Goal: Information Seeking & Learning: Understand process/instructions

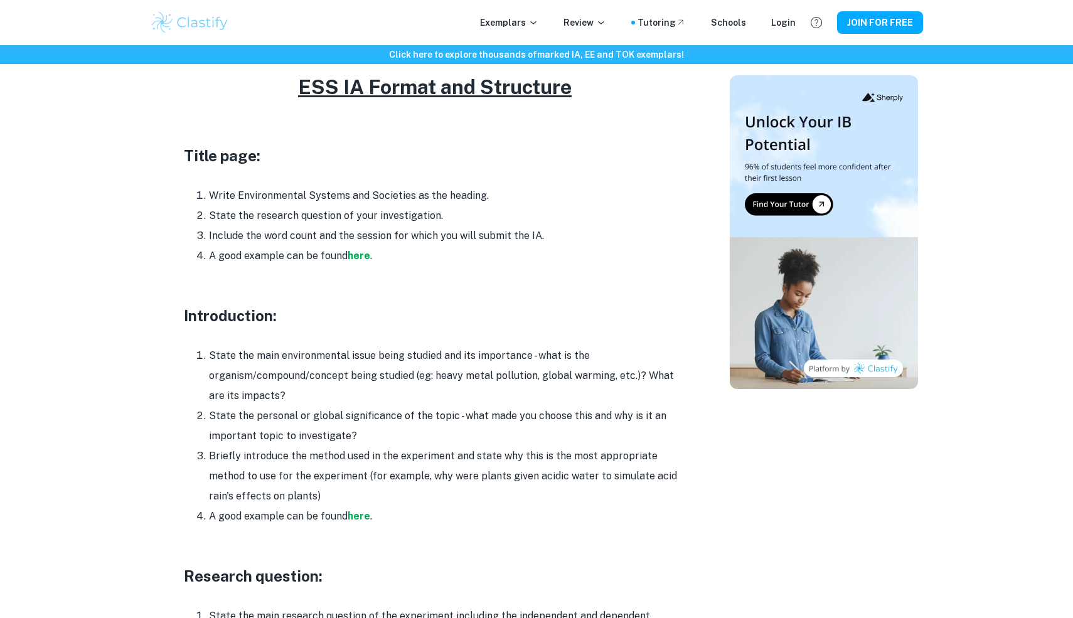
scroll to position [609, 0]
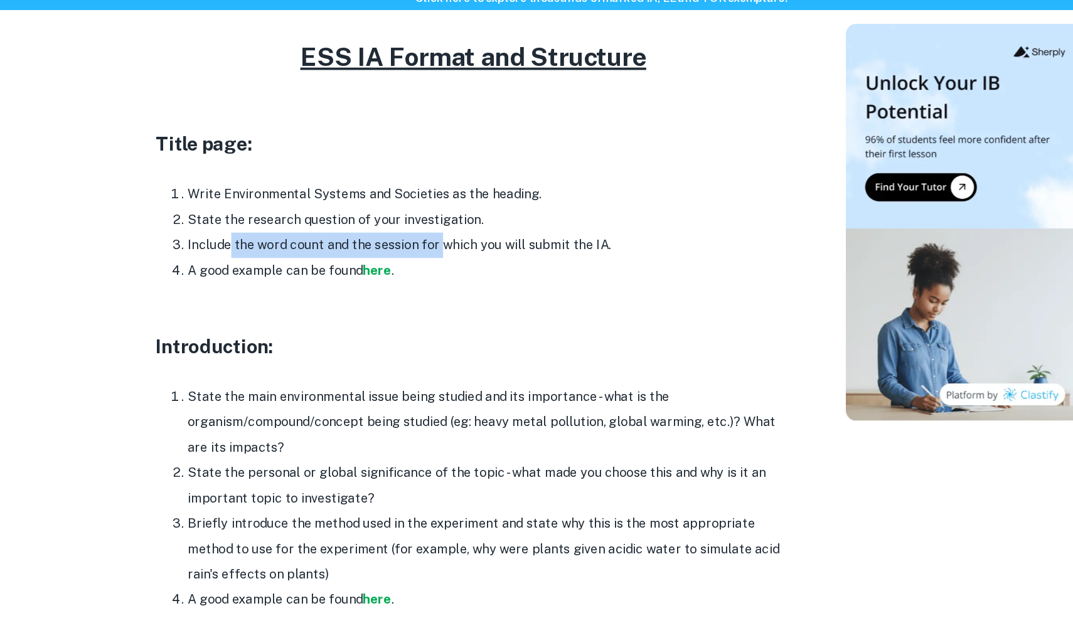
drag, startPoint x: 242, startPoint y: 237, endPoint x: 408, endPoint y: 222, distance: 166.9
click at [408, 240] on li "Include the word count and the session for which you will submit the IA." at bounding box center [447, 250] width 477 height 20
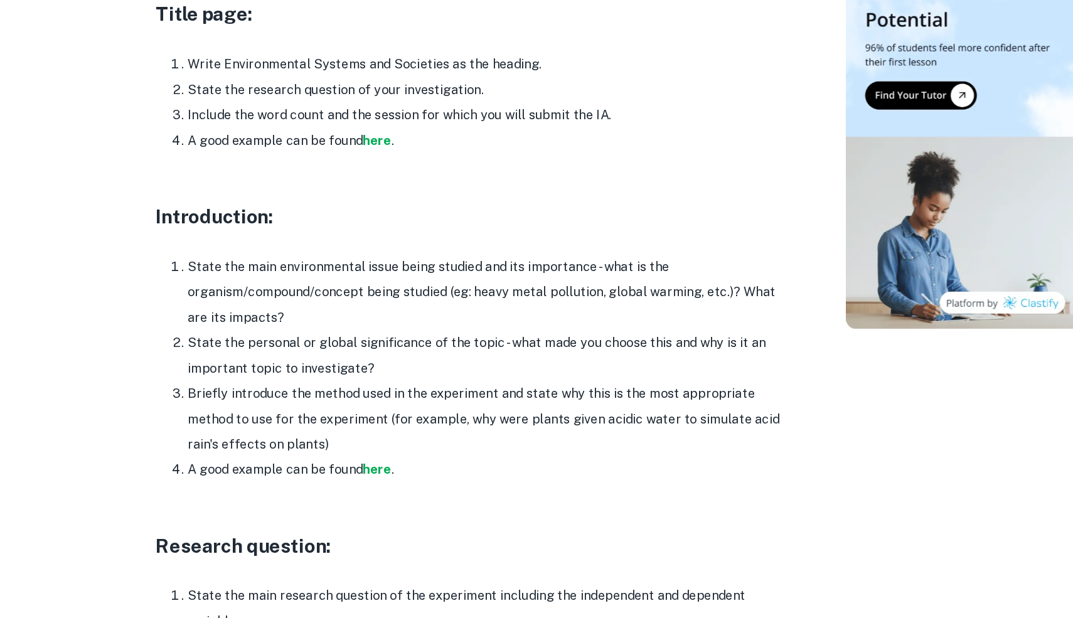
scroll to position [646, 0]
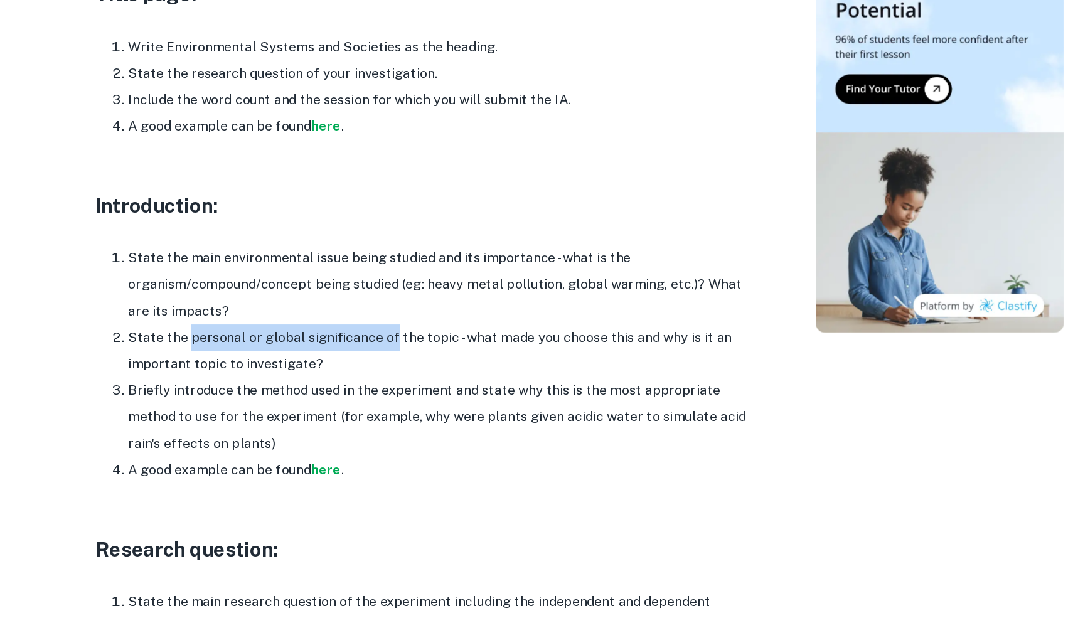
drag, startPoint x: 256, startPoint y: 376, endPoint x: 408, endPoint y: 376, distance: 151.8
click at [408, 383] on li "State the personal or global significance of the topic - what made you choose t…" at bounding box center [447, 403] width 477 height 40
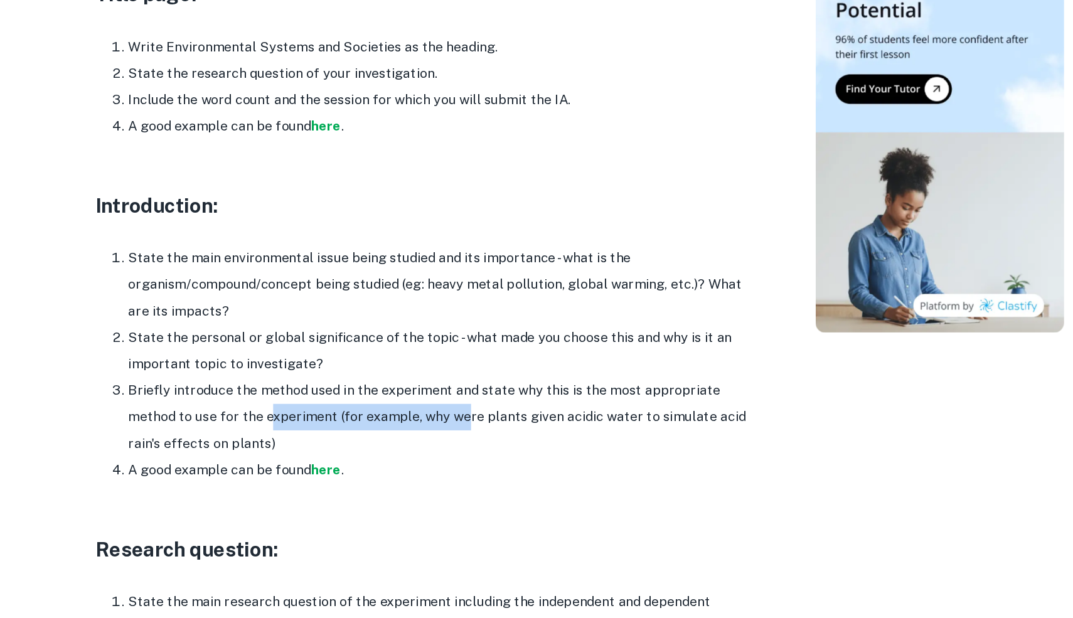
drag, startPoint x: 281, startPoint y: 425, endPoint x: 425, endPoint y: 425, distance: 144.3
click at [427, 424] on li "Briefly introduce the method used in the experiment and state why this is the m…" at bounding box center [447, 453] width 477 height 60
click at [425, 425] on li "Briefly introduce the method used in the experiment and state why this is the m…" at bounding box center [447, 453] width 477 height 60
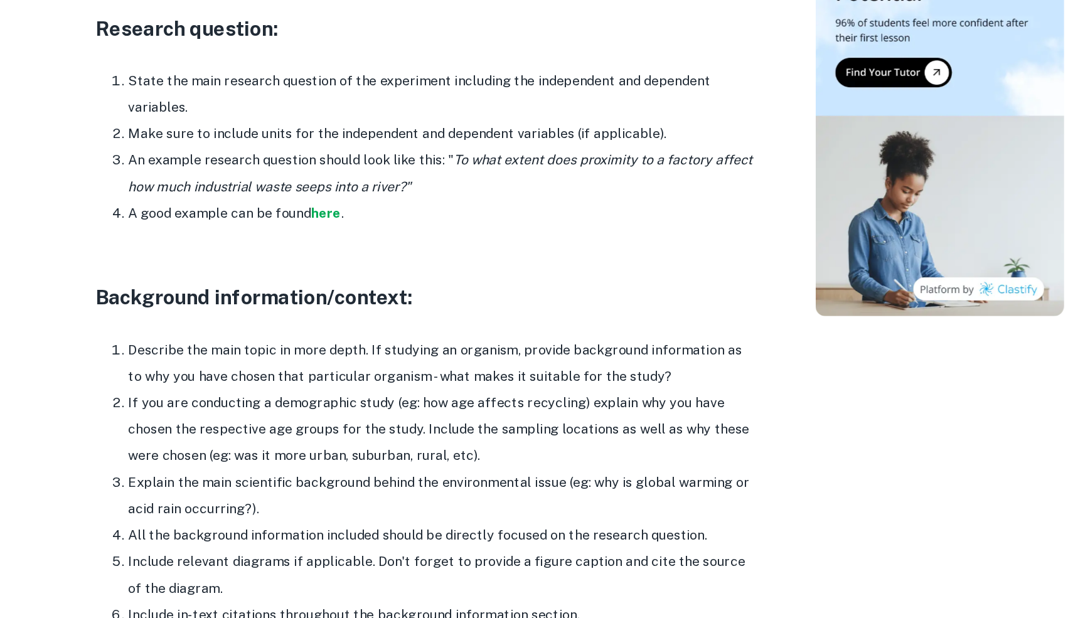
scroll to position [1028, 0]
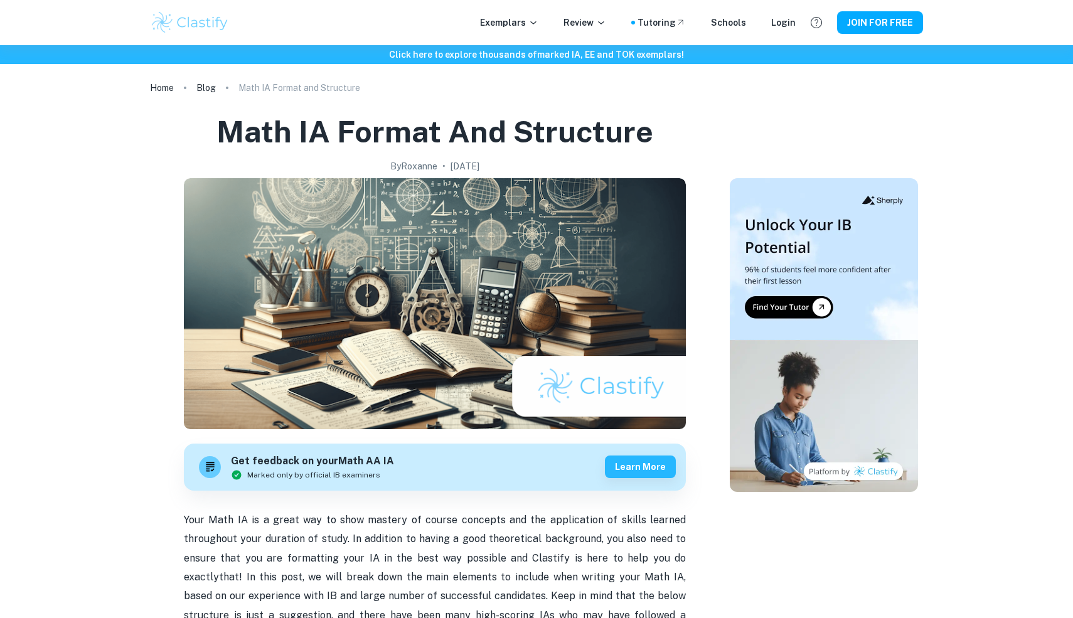
scroll to position [21, 0]
